Goal: Task Accomplishment & Management: Manage account settings

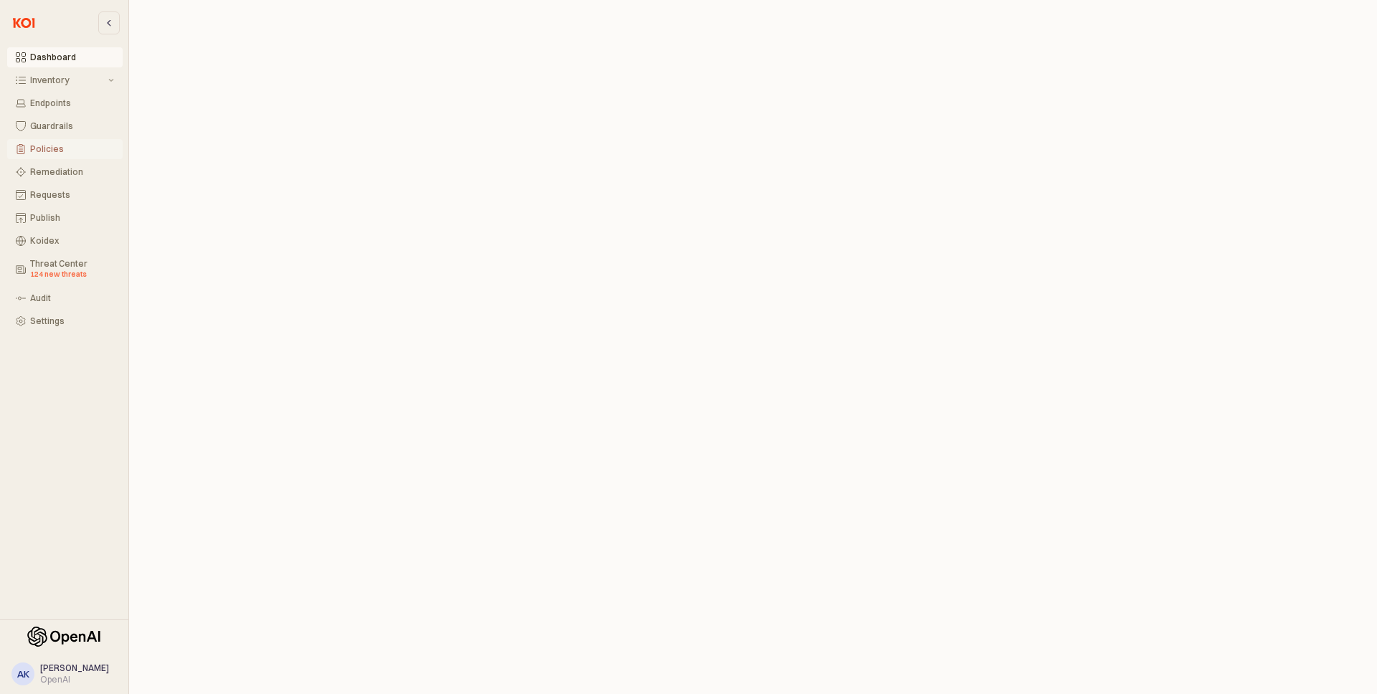
click at [57, 146] on div "Policies" at bounding box center [72, 149] width 84 height 10
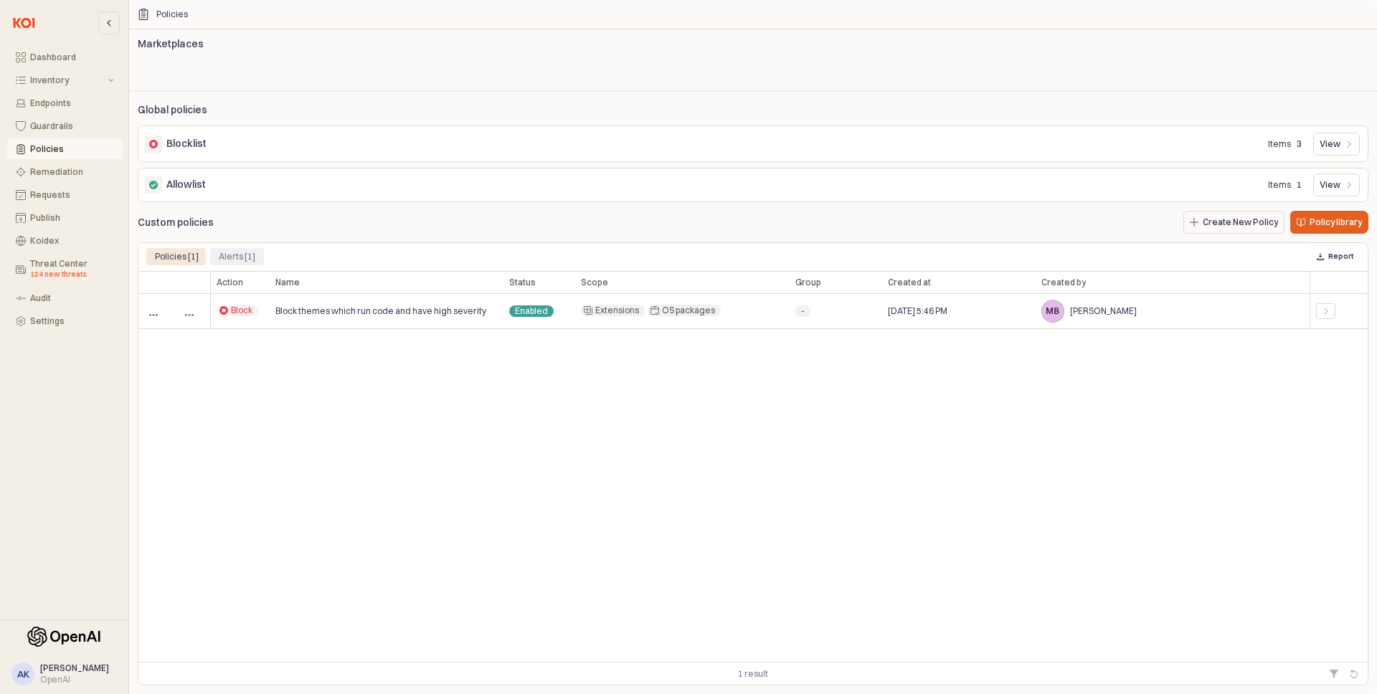
click at [229, 260] on div "Alerts [1]" at bounding box center [237, 256] width 37 height 17
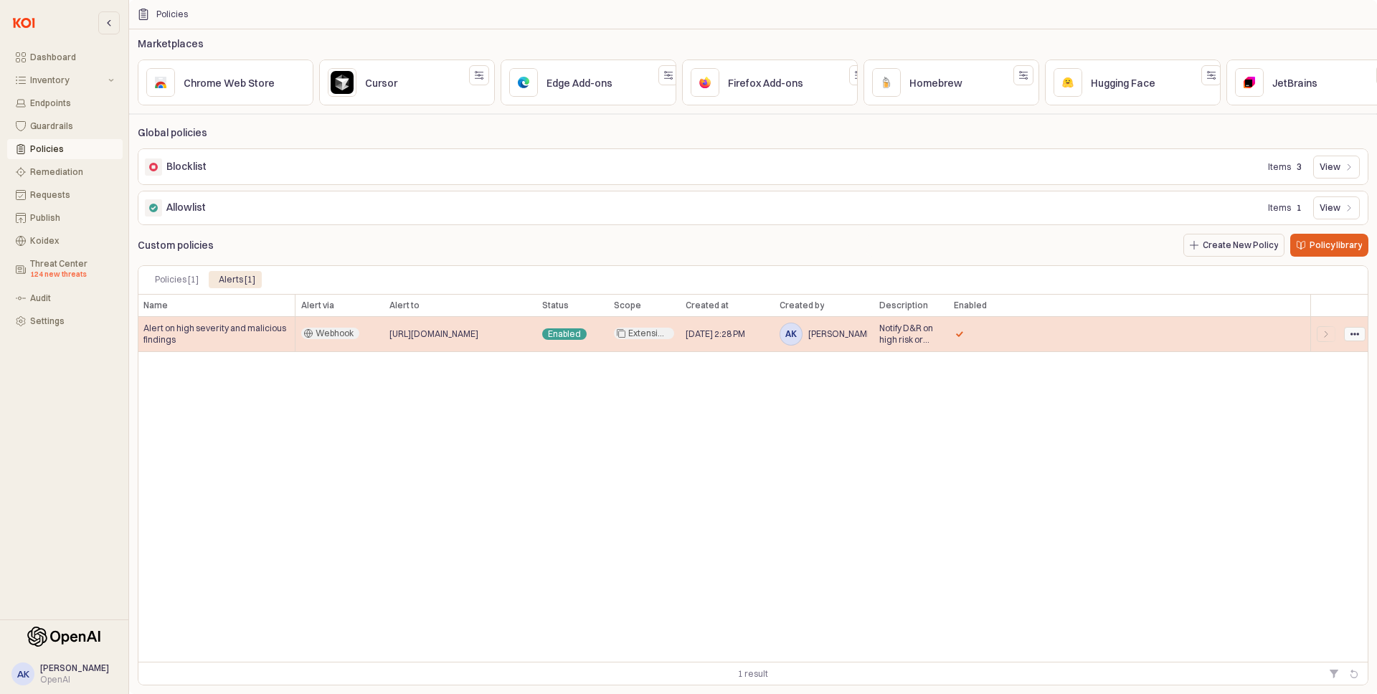
click at [1361, 332] on div "App Frame" at bounding box center [1355, 334] width 20 height 13
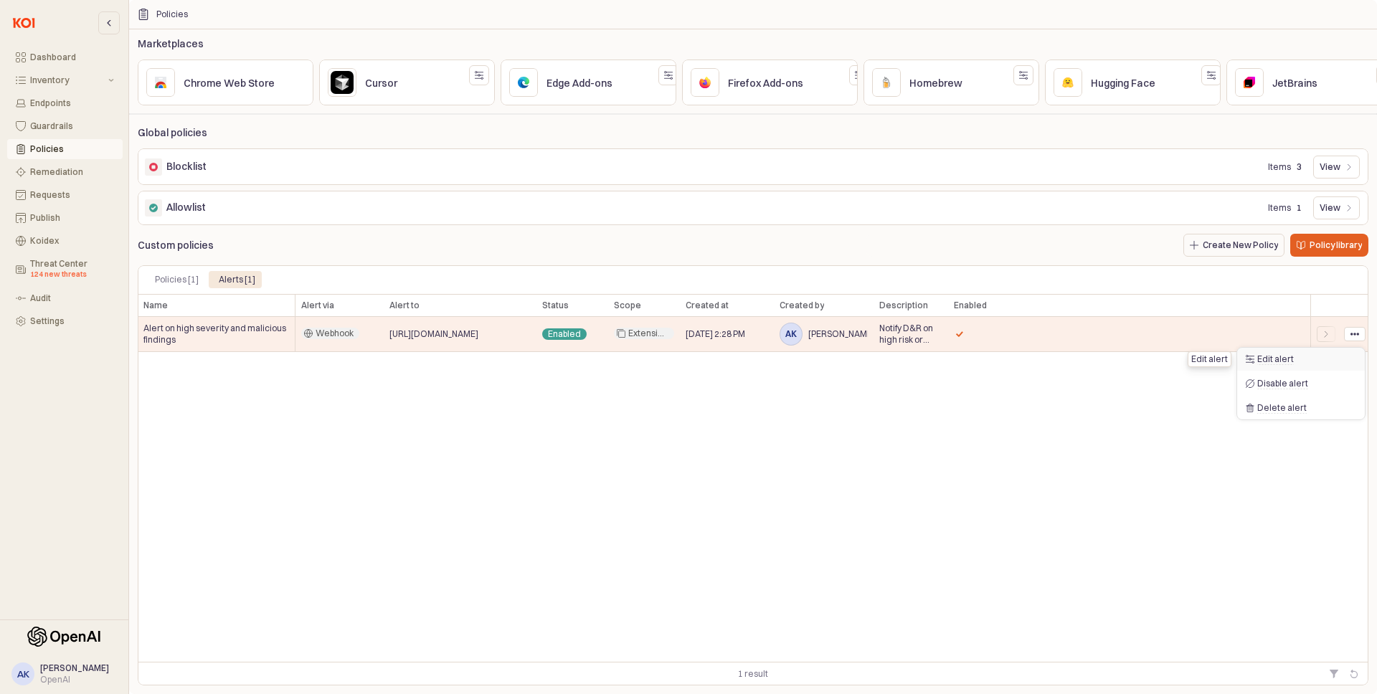
click at [1283, 357] on span "Edit alert" at bounding box center [1275, 359] width 37 height 11
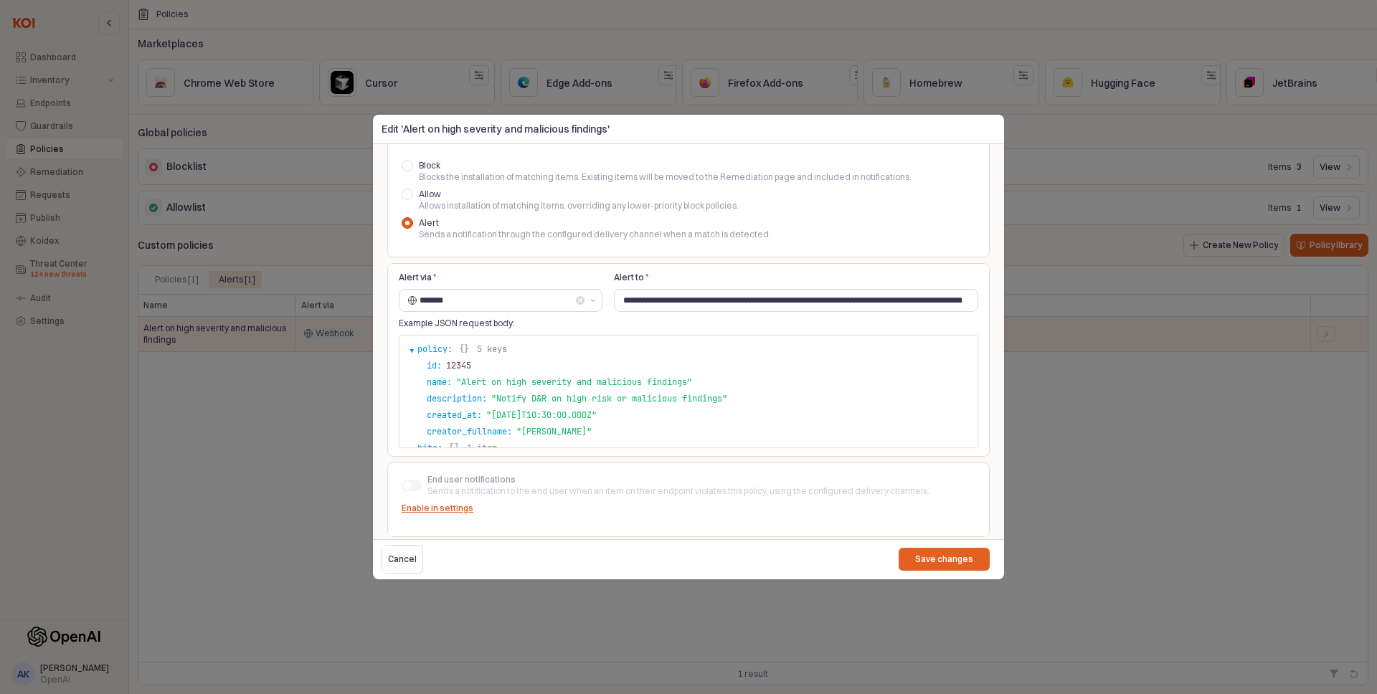
scroll to position [442, 0]
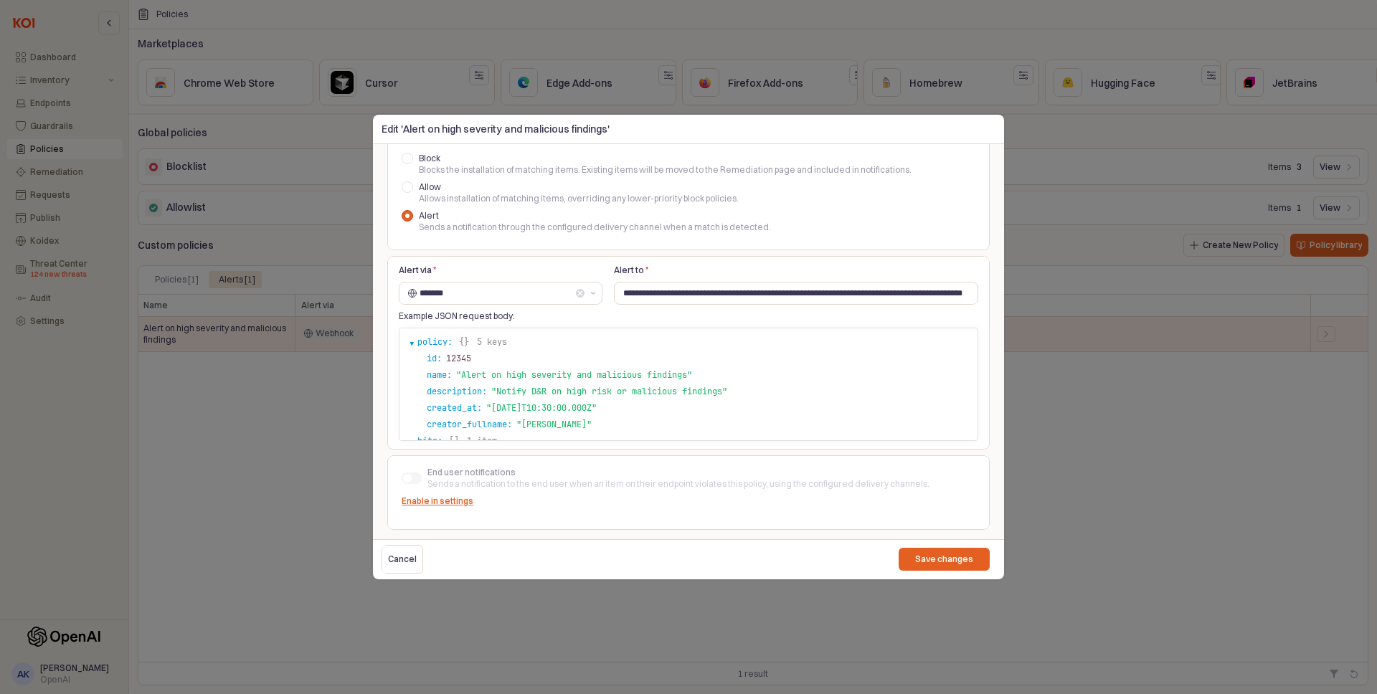
click at [752, 259] on div "**********" at bounding box center [688, 353] width 603 height 194
click at [1066, 341] on div at bounding box center [688, 347] width 1377 height 694
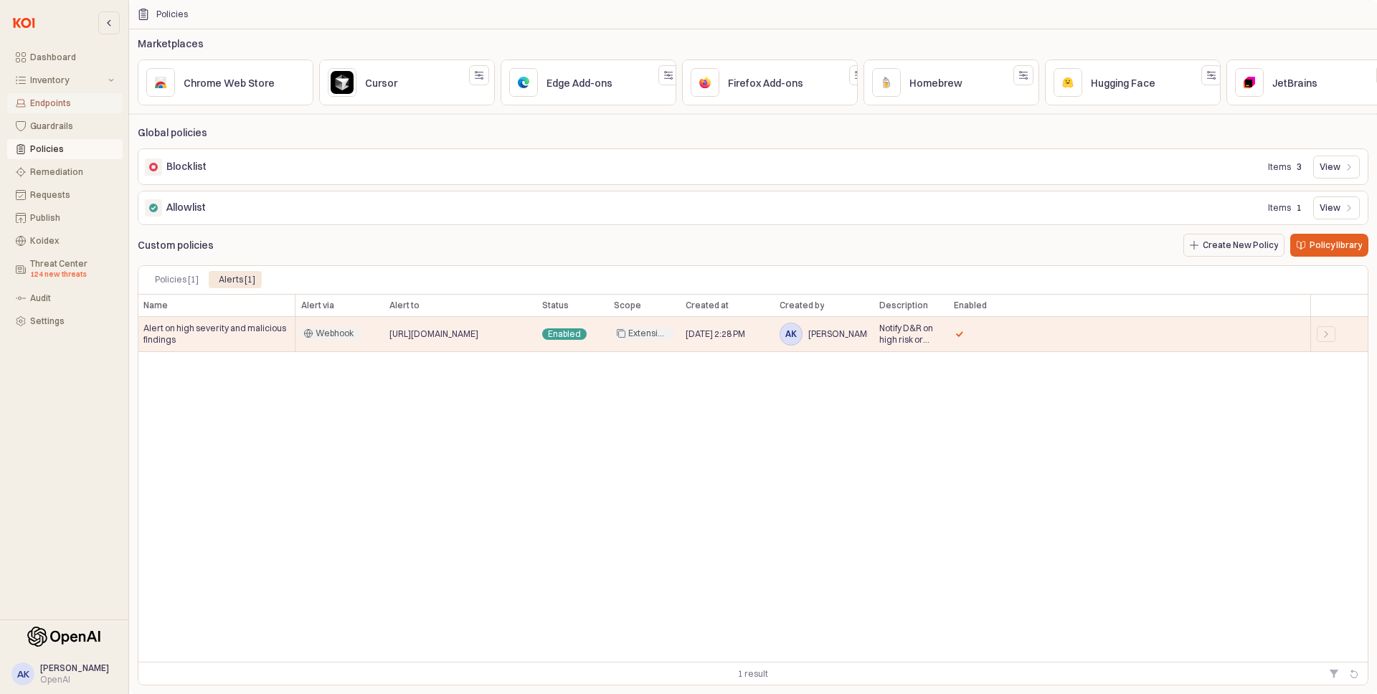
click at [64, 99] on div "Endpoints" at bounding box center [72, 103] width 84 height 10
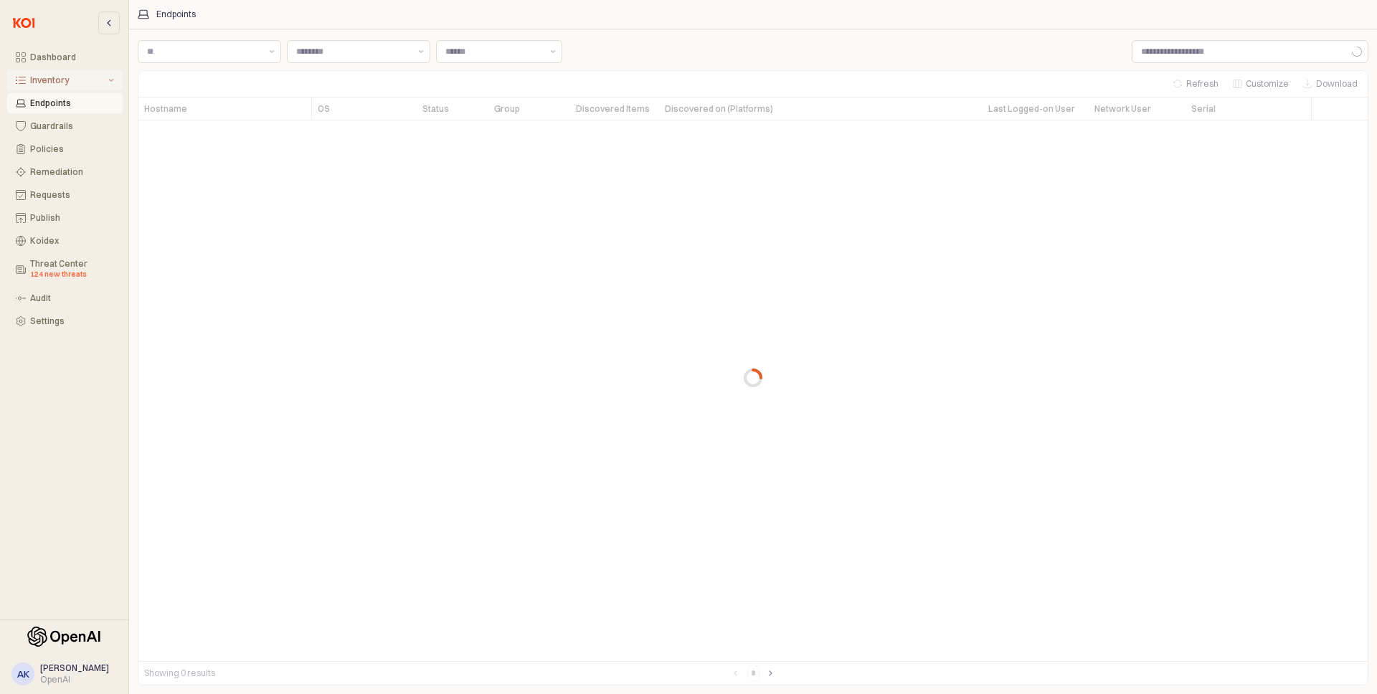
click at [99, 79] on div "Inventory" at bounding box center [67, 80] width 75 height 10
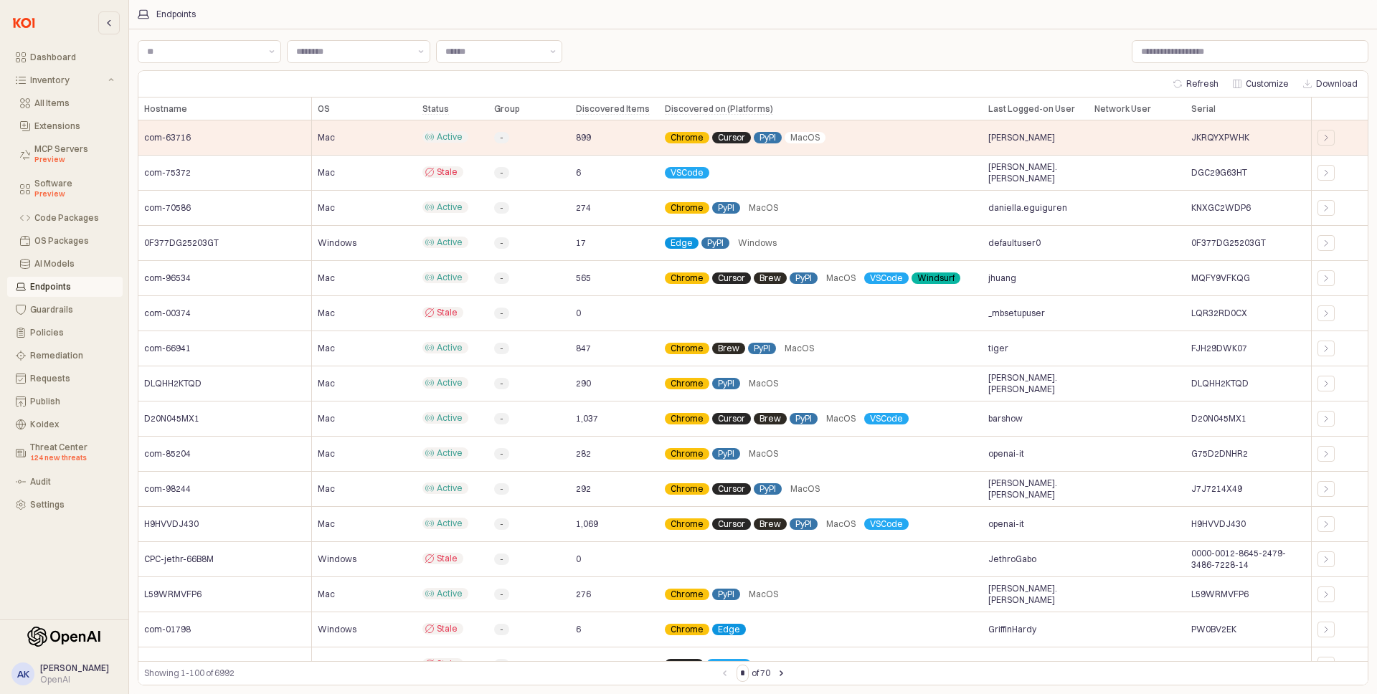
click at [46, 288] on div "Endpoints" at bounding box center [72, 287] width 84 height 10
click at [1175, 40] on div "App Frame" at bounding box center [1250, 51] width 237 height 23
paste input "*********"
type input "*********"
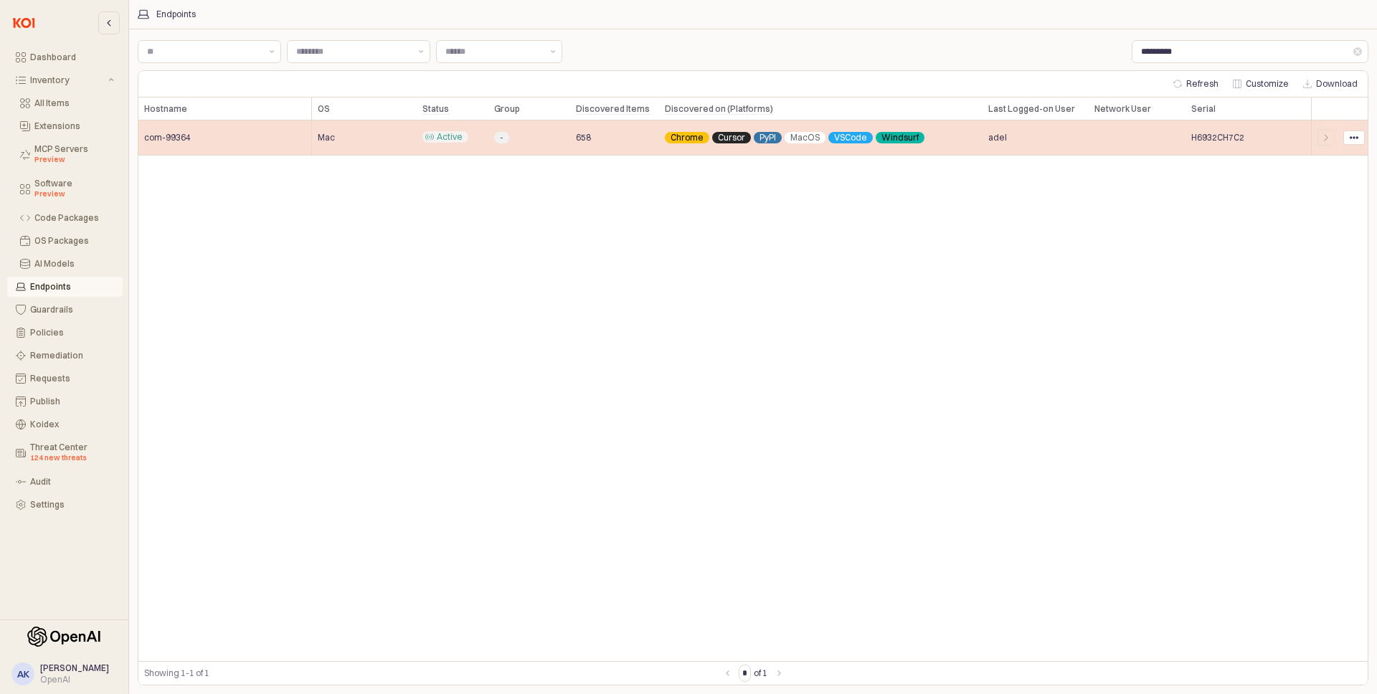
click at [542, 146] on div "-" at bounding box center [529, 138] width 82 height 35
click at [1330, 138] on icon "App Frame" at bounding box center [1326, 137] width 9 height 9
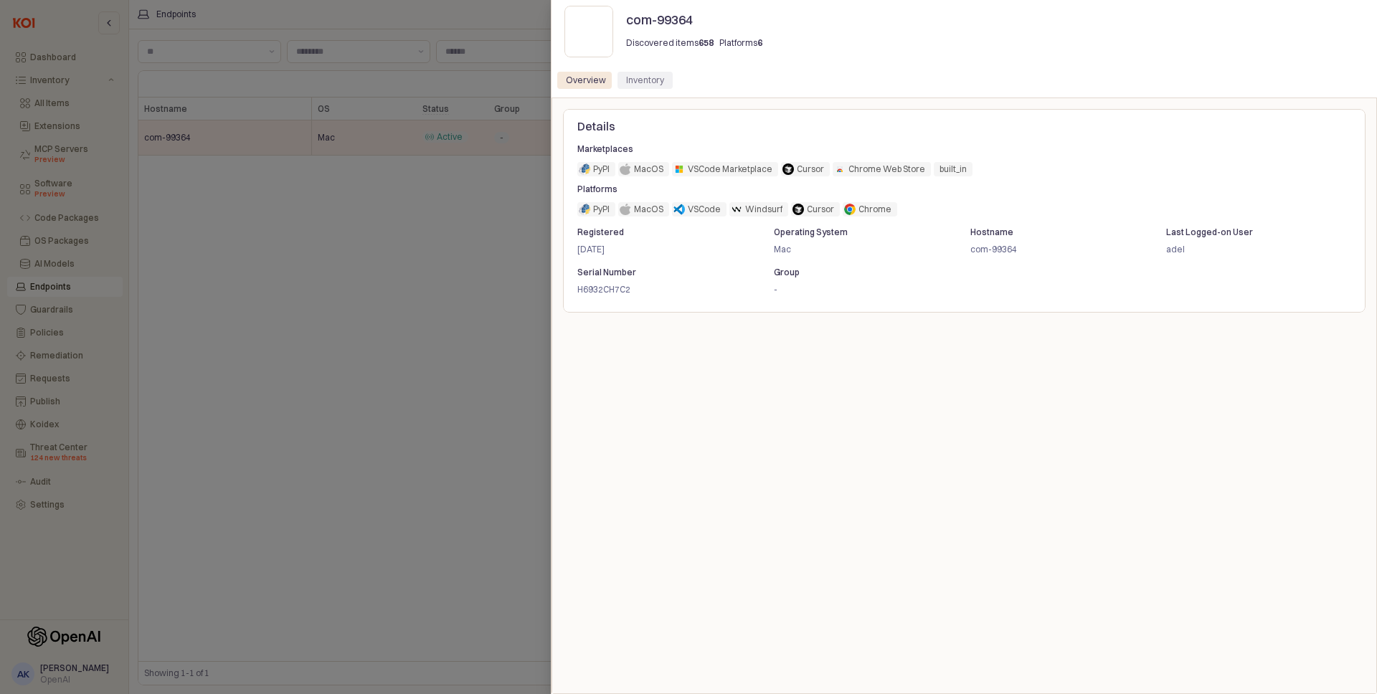
click at [640, 85] on div "Inventory" at bounding box center [645, 80] width 38 height 17
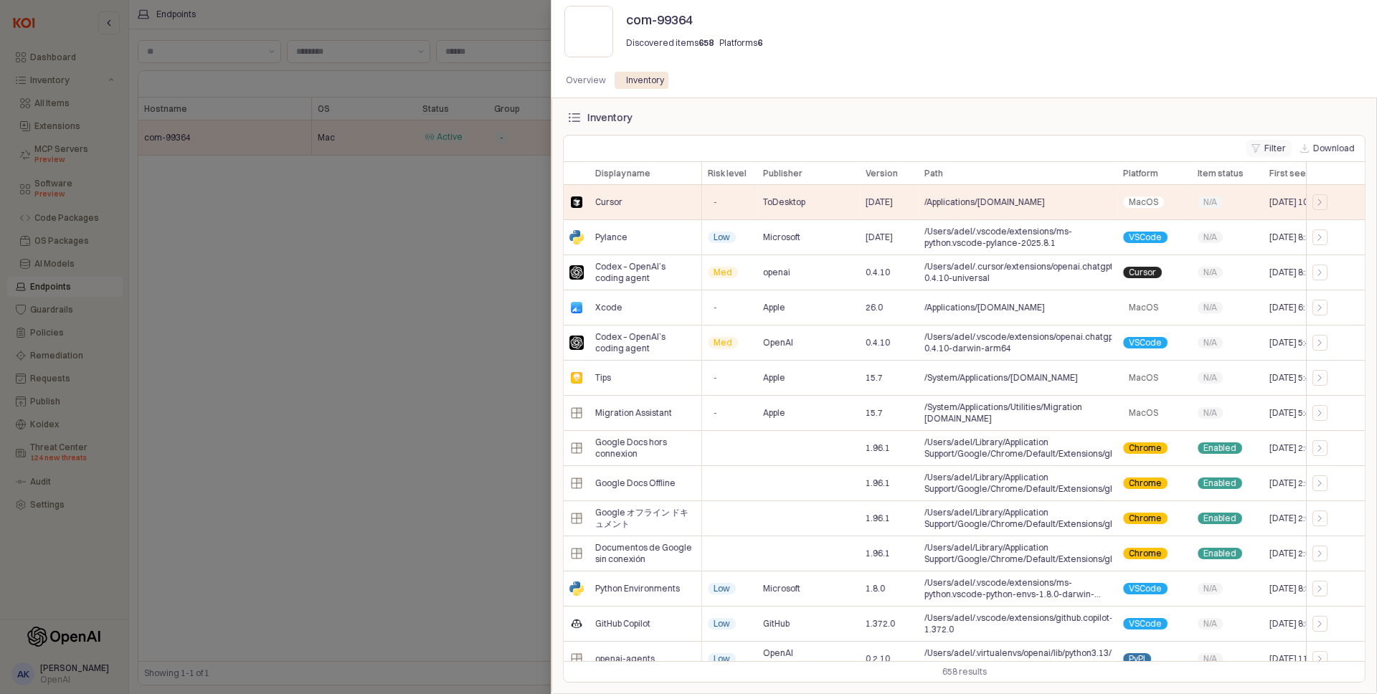
click at [1280, 151] on button "Filter" at bounding box center [1269, 148] width 46 height 17
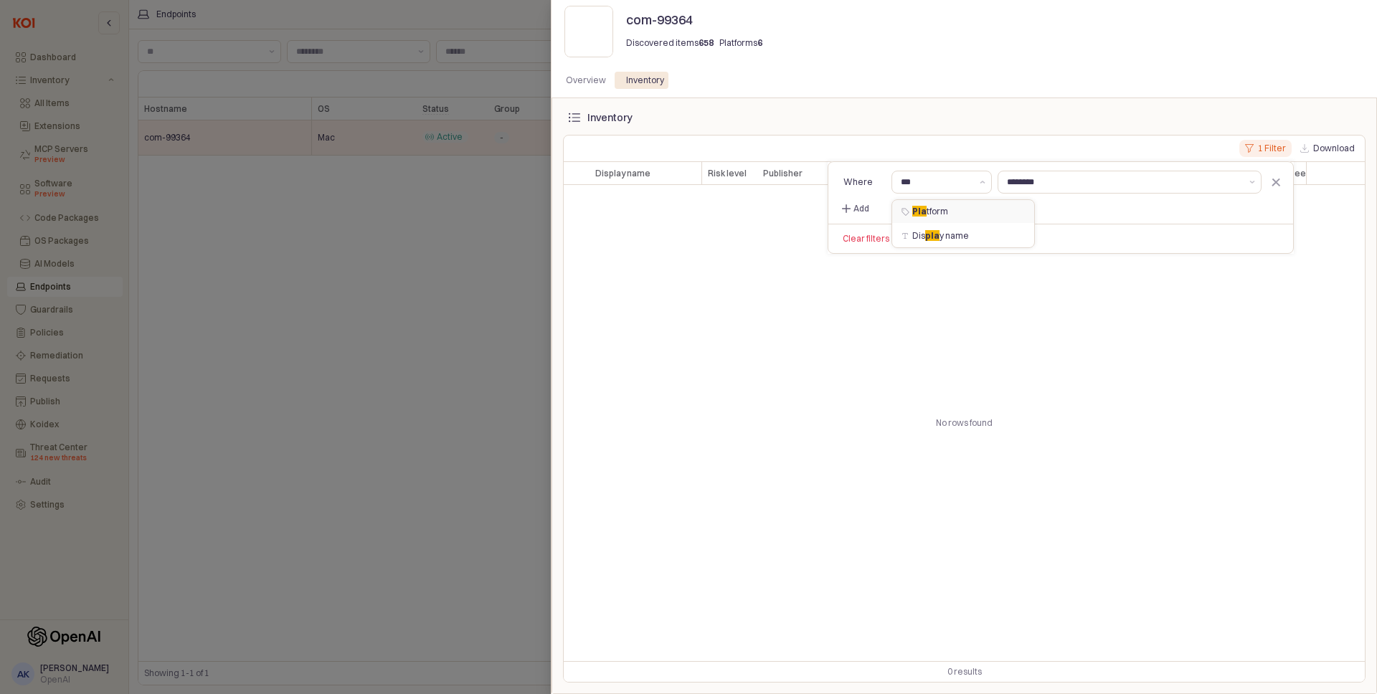
click at [945, 208] on div "Pla tform" at bounding box center [964, 211] width 105 height 11
type input "********"
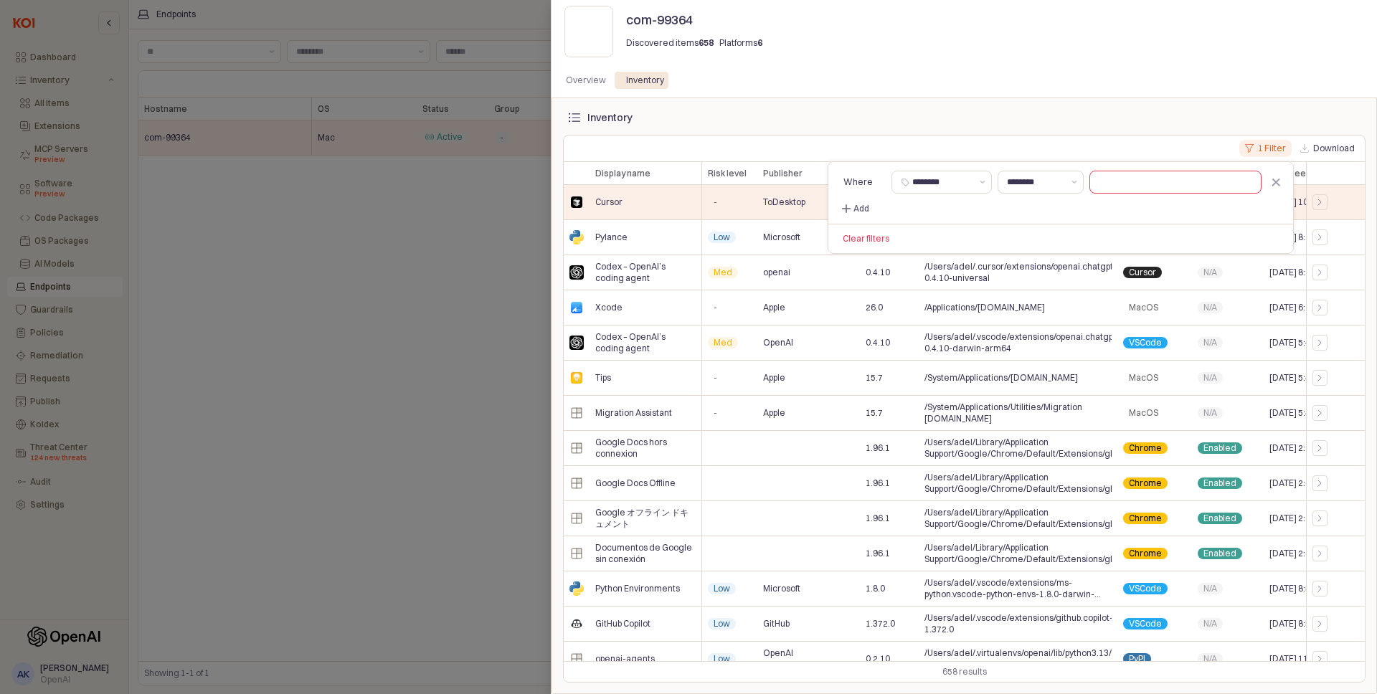
type input "********"
click at [1140, 189] on input "text" at bounding box center [1175, 182] width 171 height 22
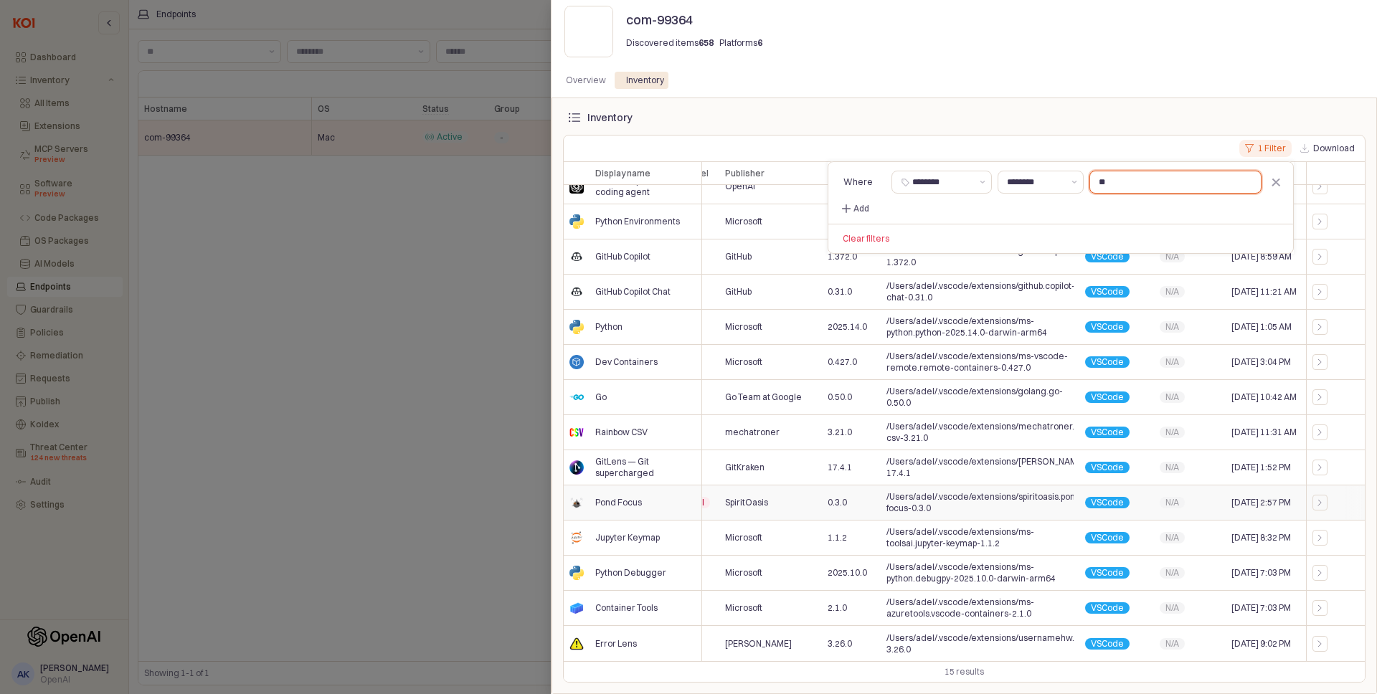
scroll to position [51, 0]
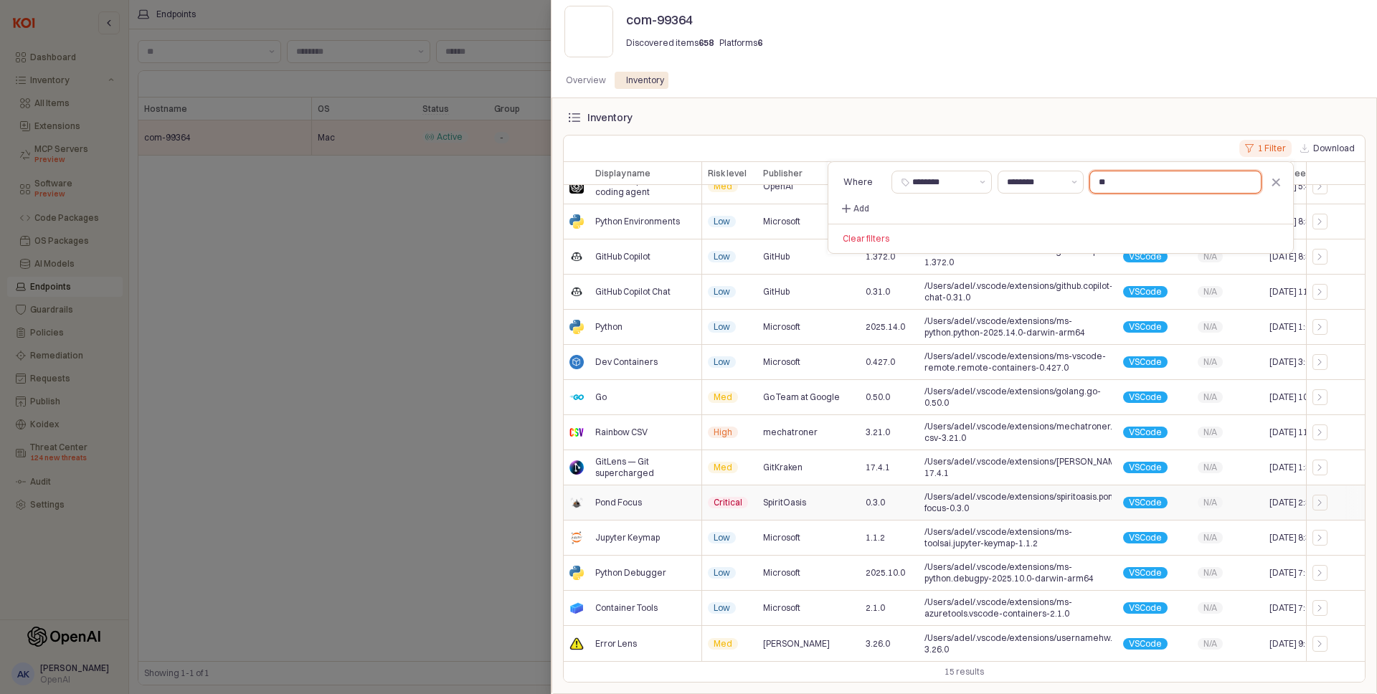
type input "**"
click at [719, 504] on span "Critical" at bounding box center [728, 502] width 29 height 11
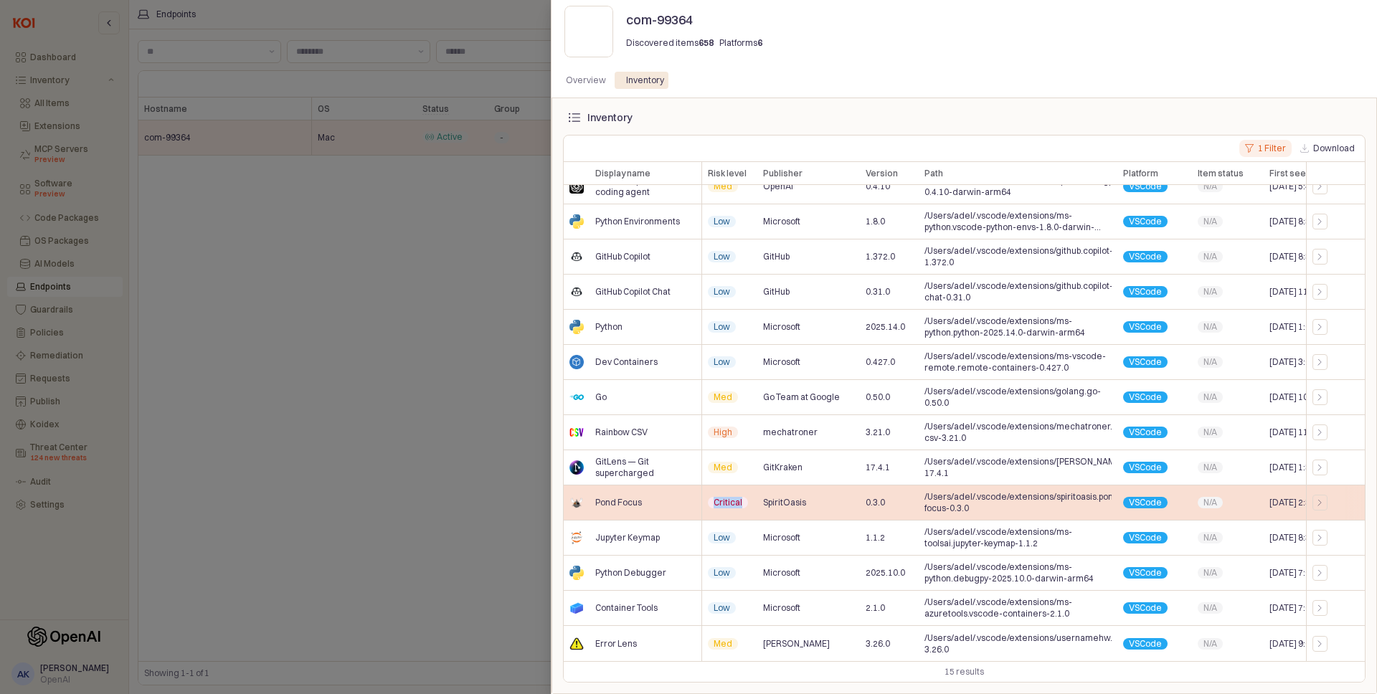
click at [811, 486] on div "SpiritOasis" at bounding box center [808, 503] width 103 height 35
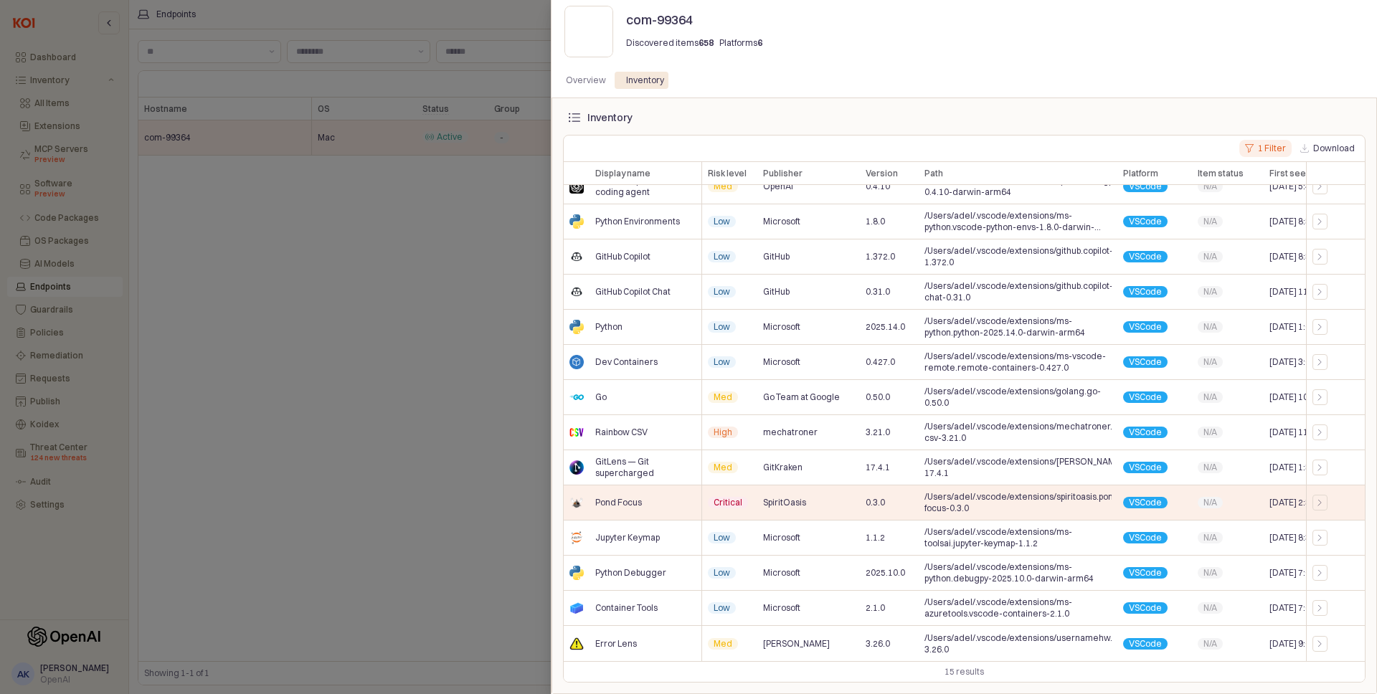
click at [493, 109] on div at bounding box center [688, 347] width 1377 height 694
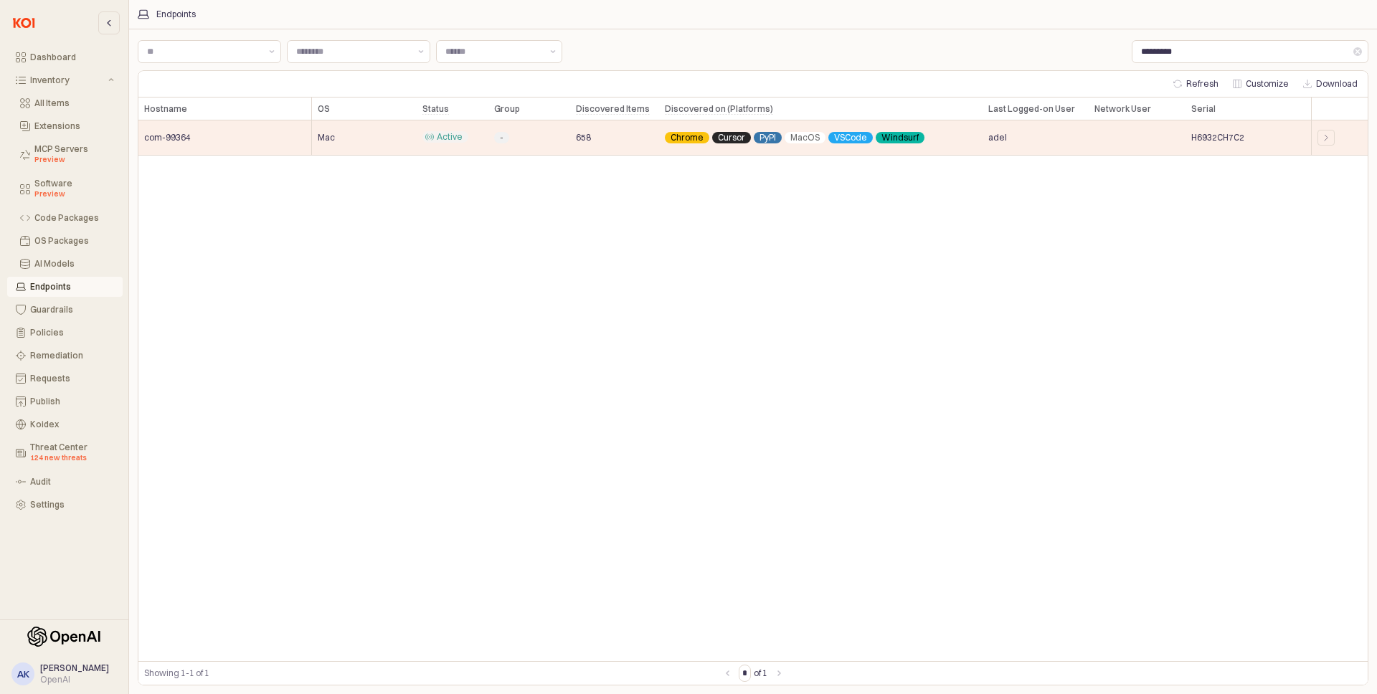
click at [495, 274] on div "Hostname Hostname OS OS Status Status Group Group Discovered Items Discovered I…" at bounding box center [752, 380] width 1229 height 564
click at [841, 366] on div "Hostname Hostname OS OS Status Status Group Group Discovered Items Discovered I…" at bounding box center [752, 380] width 1229 height 564
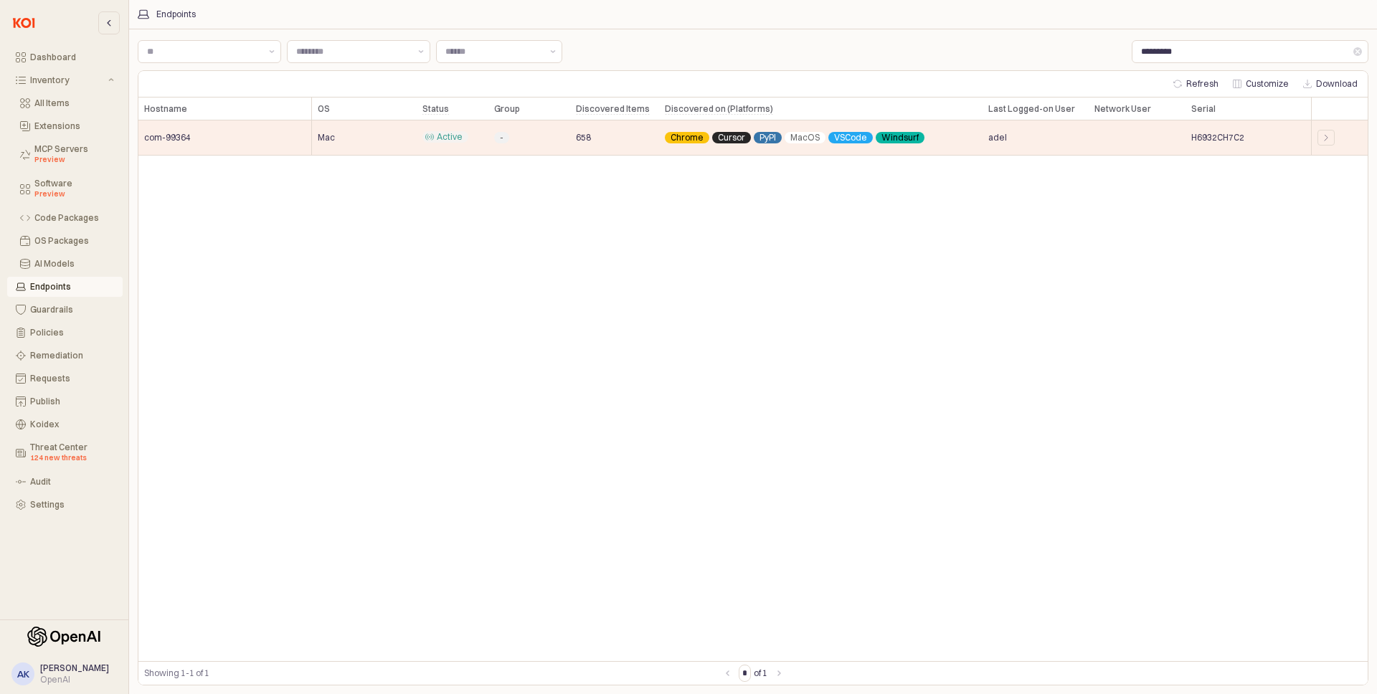
click at [841, 366] on div "Hostname Hostname OS OS Status Status Group Group Discovered Items Discovered I…" at bounding box center [752, 380] width 1229 height 564
click at [836, 403] on div "Hostname Hostname OS OS Status Status Group Group Discovered Items Discovered I…" at bounding box center [752, 380] width 1229 height 564
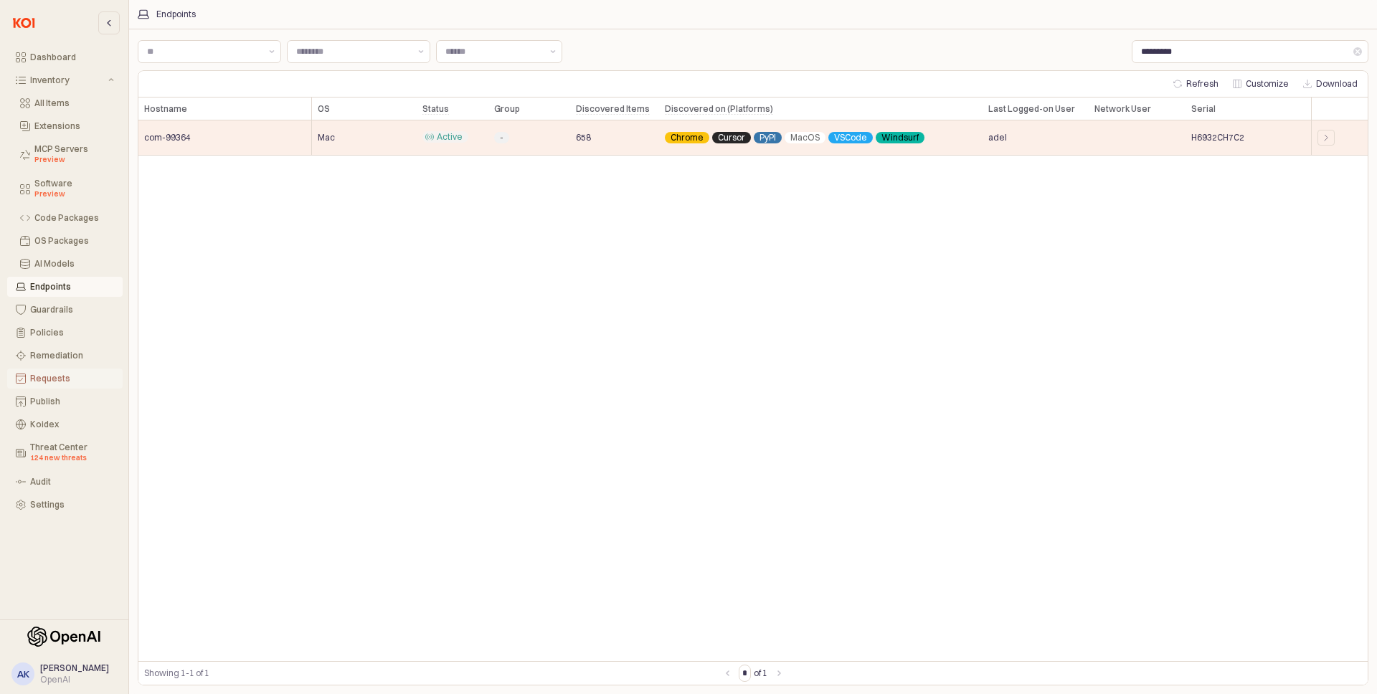
click at [65, 382] on div "Requests" at bounding box center [72, 379] width 84 height 10
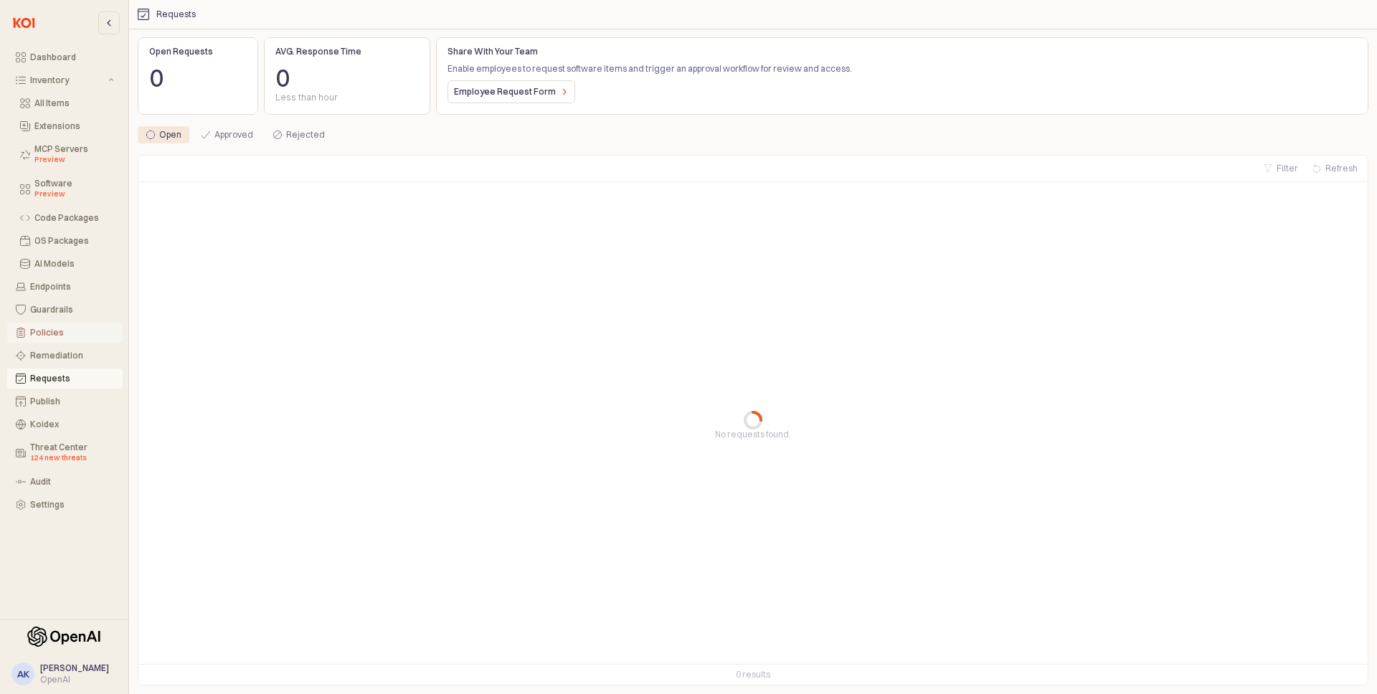
click at [69, 334] on div "Policies" at bounding box center [72, 333] width 84 height 10
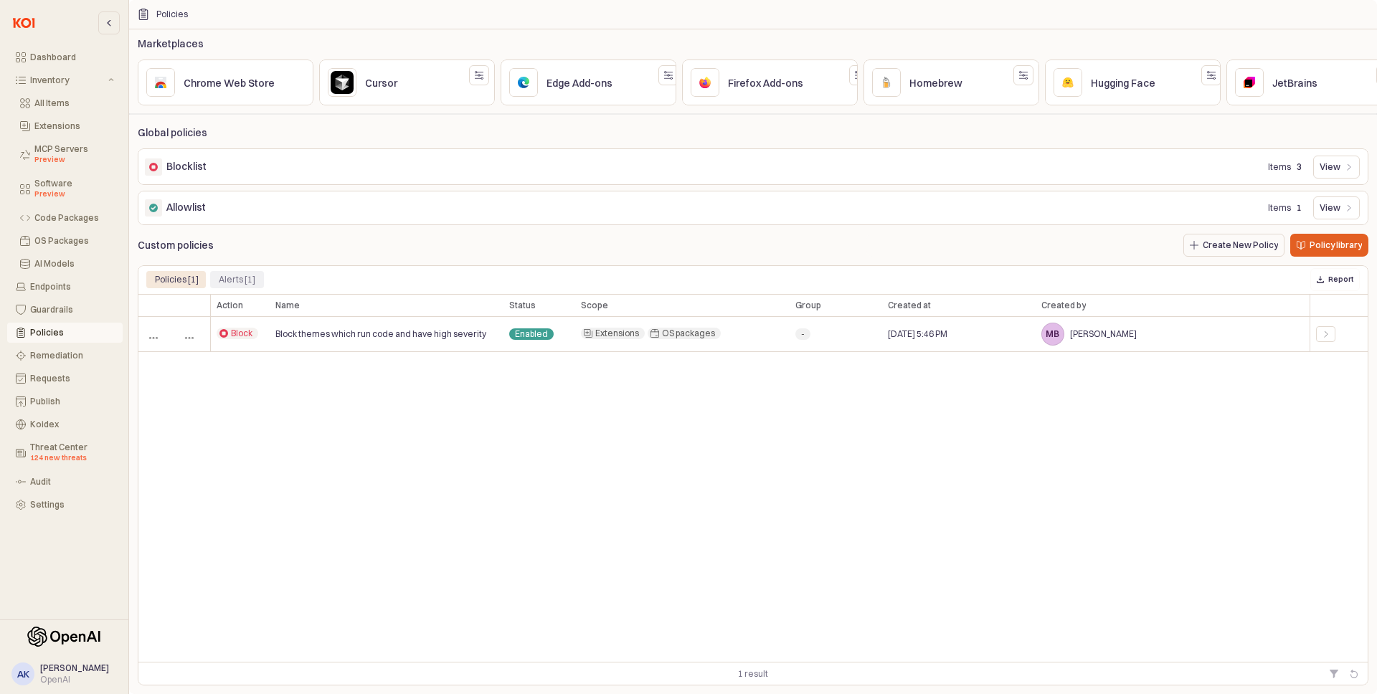
click at [247, 281] on div "Alerts [1]" at bounding box center [237, 279] width 37 height 17
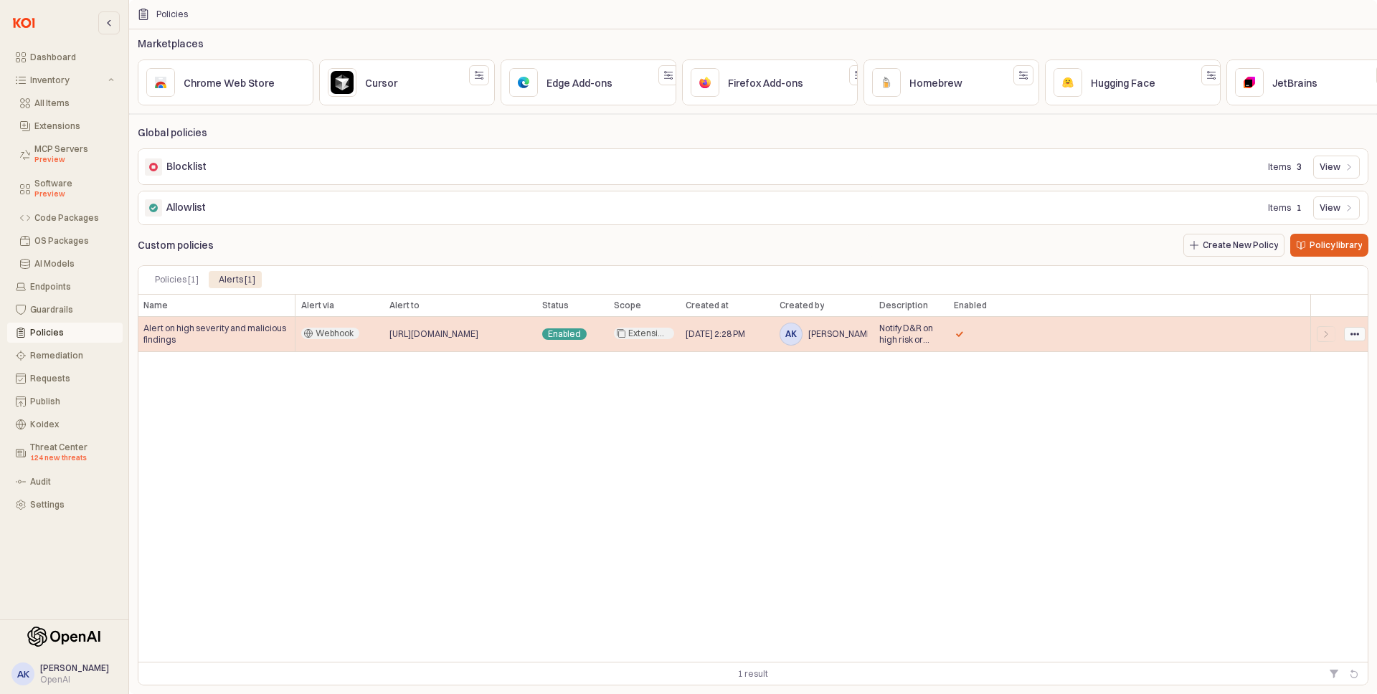
click at [1358, 331] on icon "App Frame" at bounding box center [1355, 334] width 9 height 9
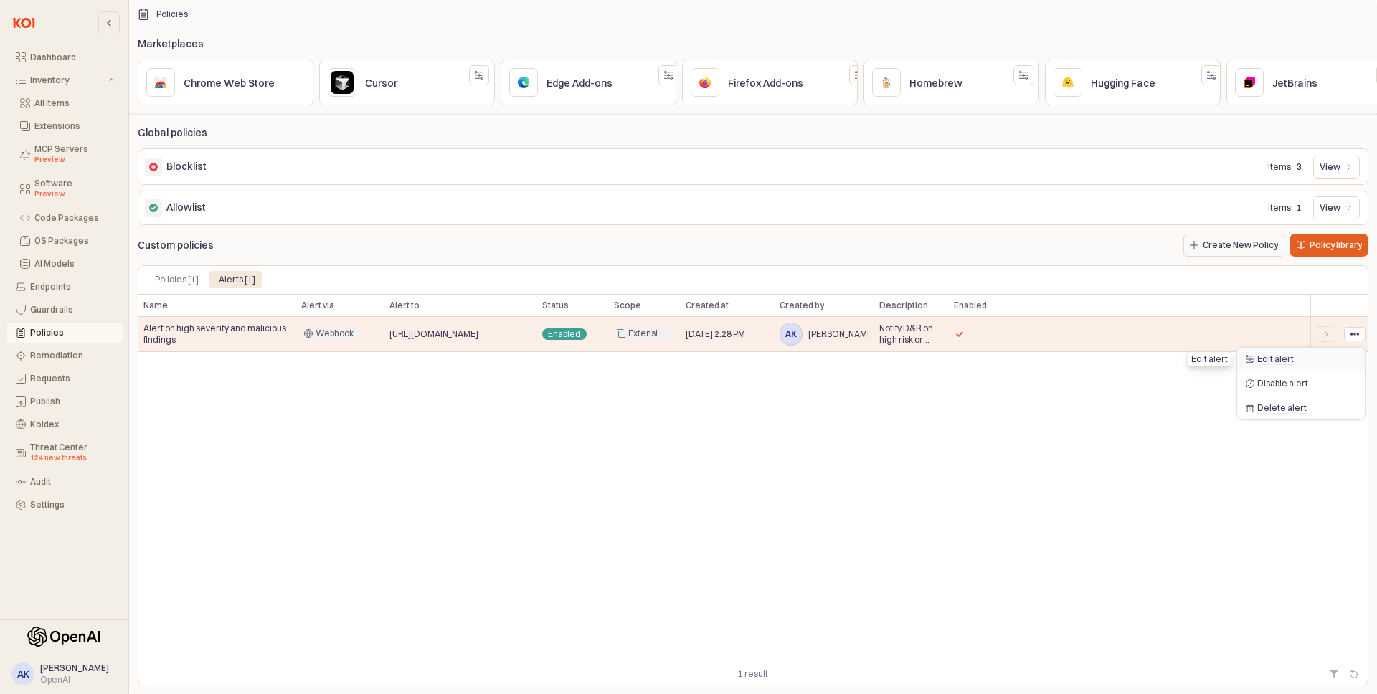
click at [1271, 361] on span "Edit alert" at bounding box center [1275, 359] width 37 height 11
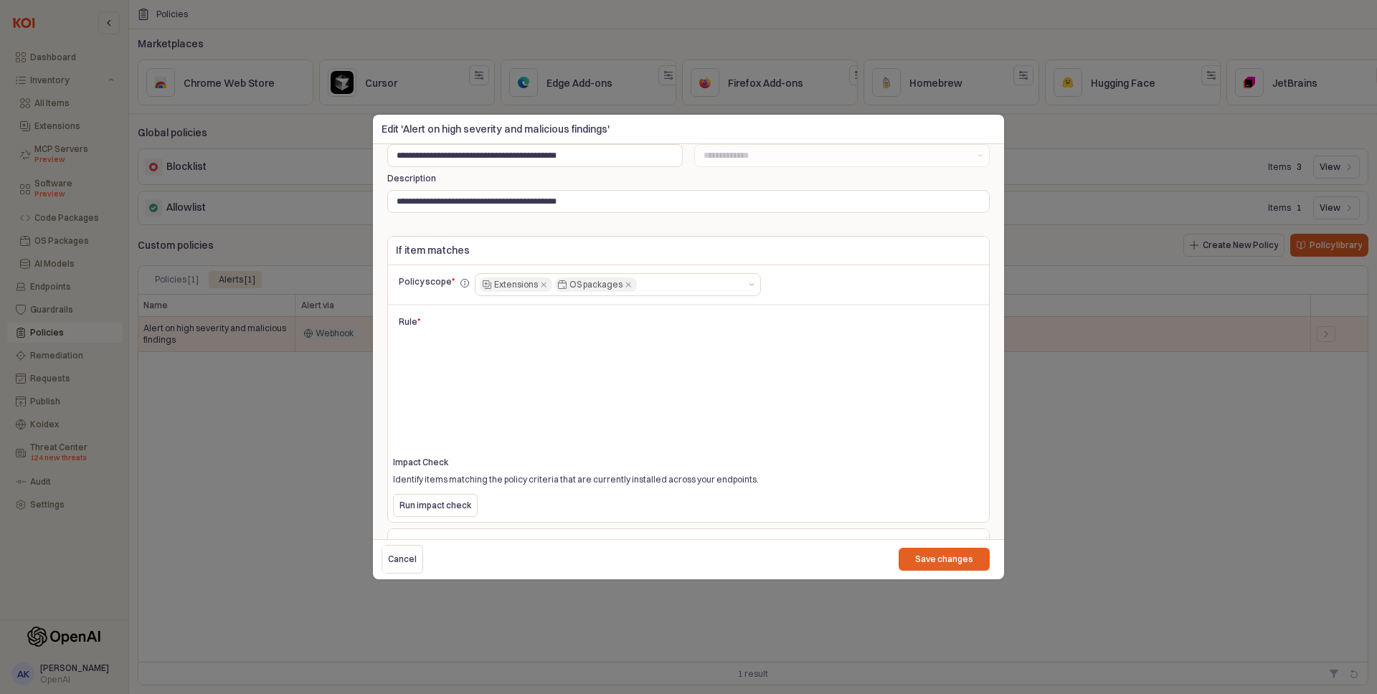
scroll to position [27, 0]
click at [887, 221] on div "**********" at bounding box center [689, 536] width 614 height 826
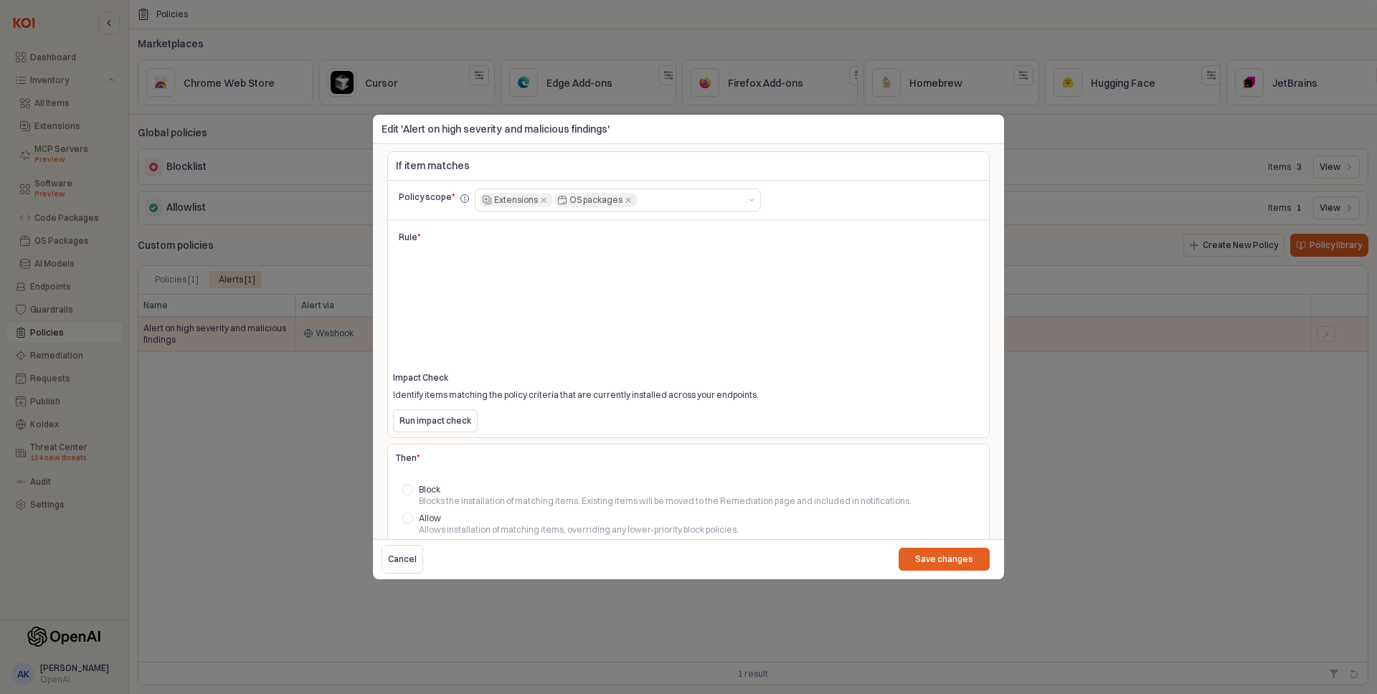
scroll to position [111, 0]
click at [727, 242] on div at bounding box center [688, 305] width 603 height 126
click at [902, 433] on div "Policy scope * Extensions OS packages Rule * Impact Check Identify items matchi…" at bounding box center [688, 308] width 603 height 258
